Goal: Entertainment & Leisure: Browse casually

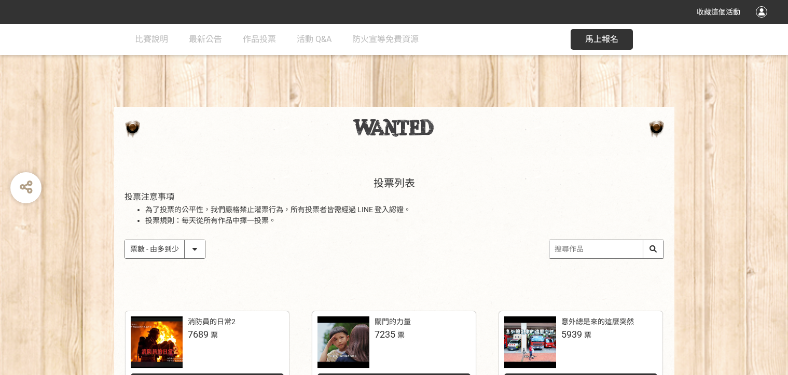
select select "vote"
click at [196, 251] on select "作品 - 由新到舊 作品 - 由舊到新 票數 - 由多到少 票數 - 由少到多" at bounding box center [165, 249] width 80 height 18
click at [125, 240] on select "作品 - 由新到舊 作品 - 由舊到新 票數 - 由多到少 票數 - 由少到多" at bounding box center [165, 249] width 80 height 18
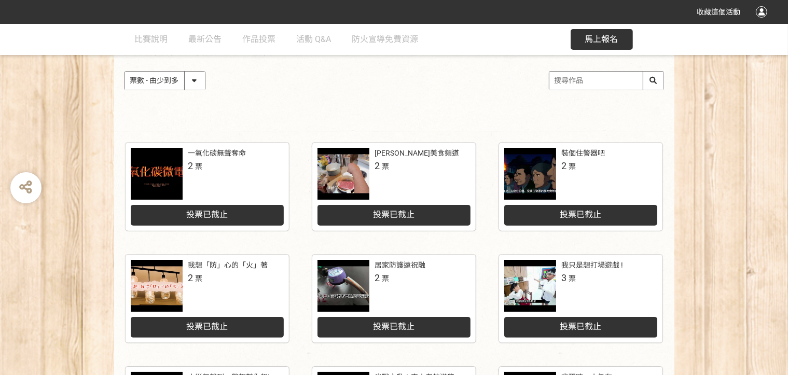
scroll to position [169, 0]
click at [195, 80] on select "作品 - 由新到舊 作品 - 由舊到新 票數 - 由多到少 票數 - 由少到多" at bounding box center [165, 81] width 80 height 18
select select "vote"
click at [125, 72] on select "作品 - 由新到舊 作品 - 由舊到新 票數 - 由多到少 票數 - 由少到多" at bounding box center [165, 81] width 80 height 18
